Goal: Task Accomplishment & Management: Use online tool/utility

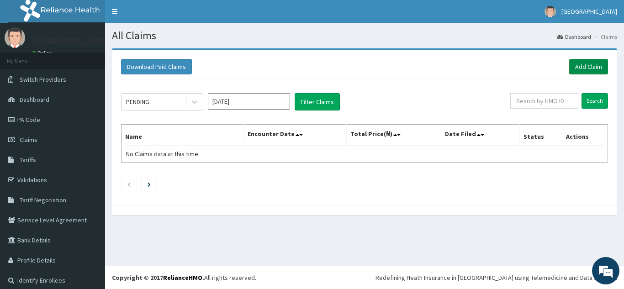
click at [577, 64] on link "Add Claim" at bounding box center [588, 67] width 39 height 16
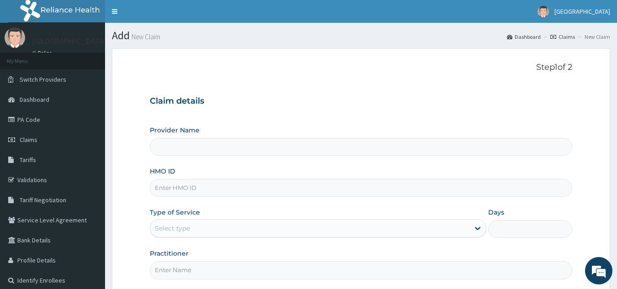
type input "[GEOGRAPHIC_DATA]"
click at [51, 119] on link "PA Code" at bounding box center [52, 120] width 105 height 20
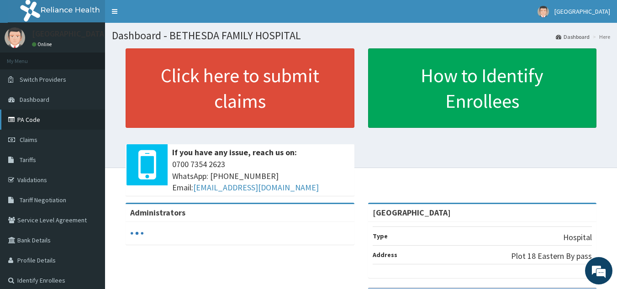
click at [36, 121] on link "PA Code" at bounding box center [52, 120] width 105 height 20
